Goal: Find specific page/section: Find specific page/section

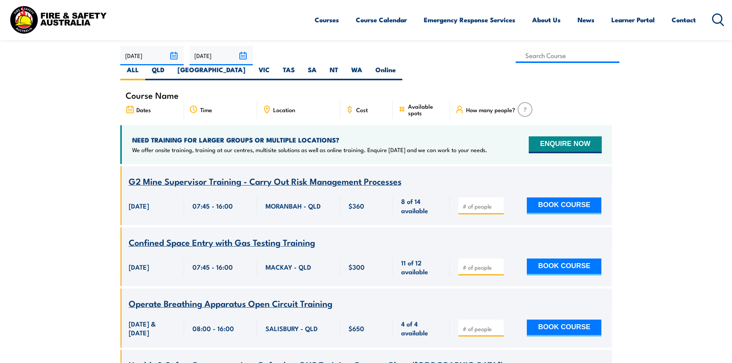
scroll to position [230, 0]
click at [323, 66] on label "SA" at bounding box center [312, 73] width 22 height 15
click at [321, 66] on input "SA" at bounding box center [318, 68] width 5 height 5
radio input "true"
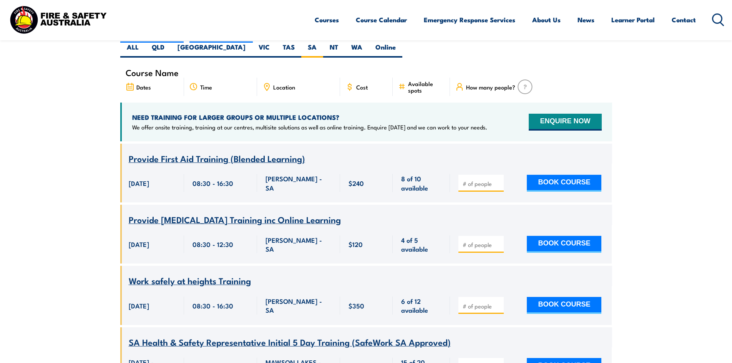
scroll to position [253, 0]
